Goal: Find specific page/section: Find specific page/section

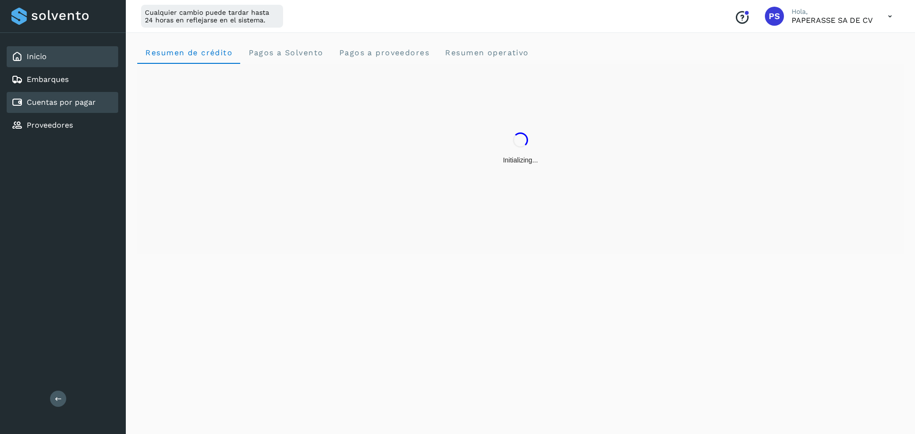
click at [69, 107] on div "Cuentas por pagar" at bounding box center [53, 102] width 84 height 11
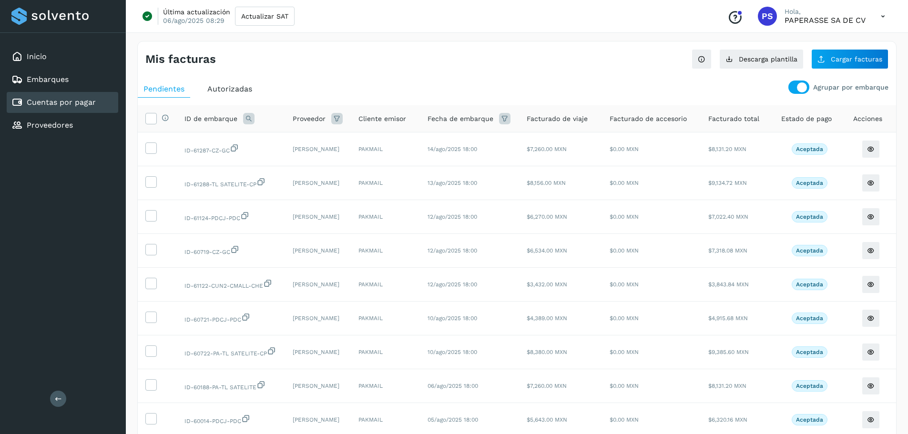
click at [209, 92] on span "Autorizadas" at bounding box center [229, 88] width 45 height 9
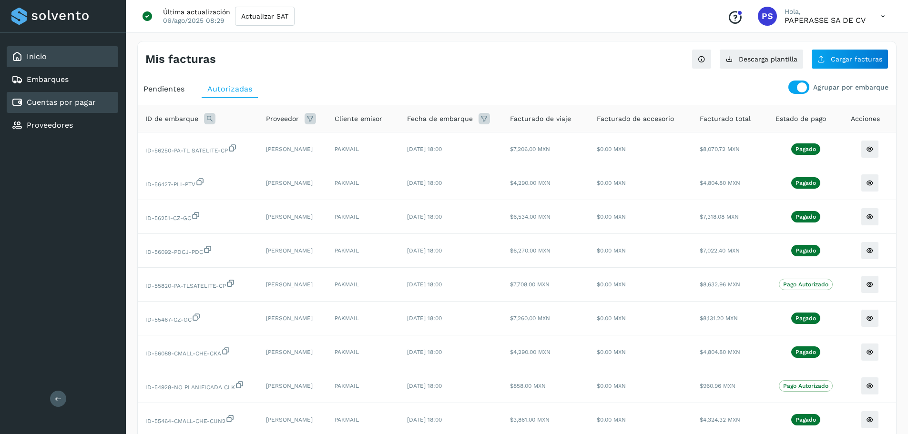
click at [64, 57] on div "Inicio" at bounding box center [63, 56] width 112 height 21
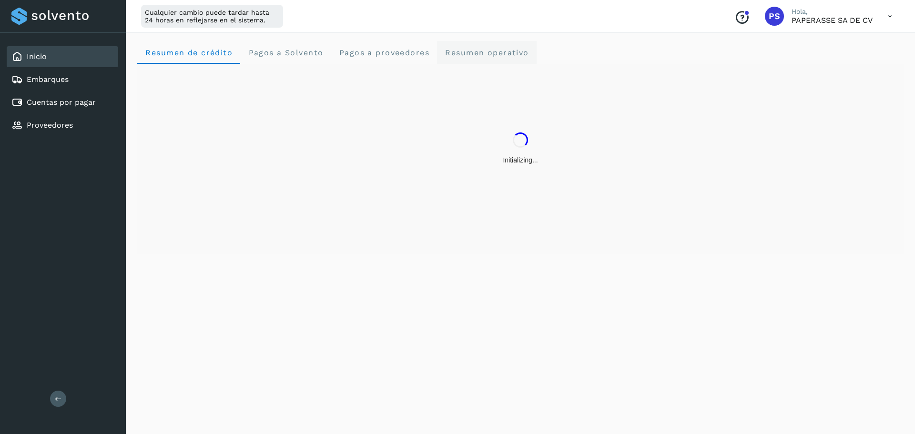
click at [474, 48] on span "Resumen operativo" at bounding box center [487, 52] width 84 height 9
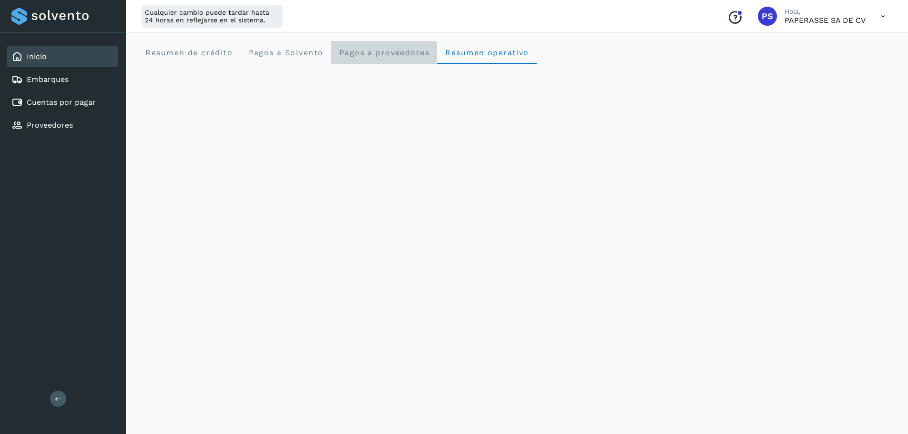
click at [409, 50] on span "Pagos a proveedores" at bounding box center [383, 52] width 91 height 9
